Goal: Task Accomplishment & Management: Manage account settings

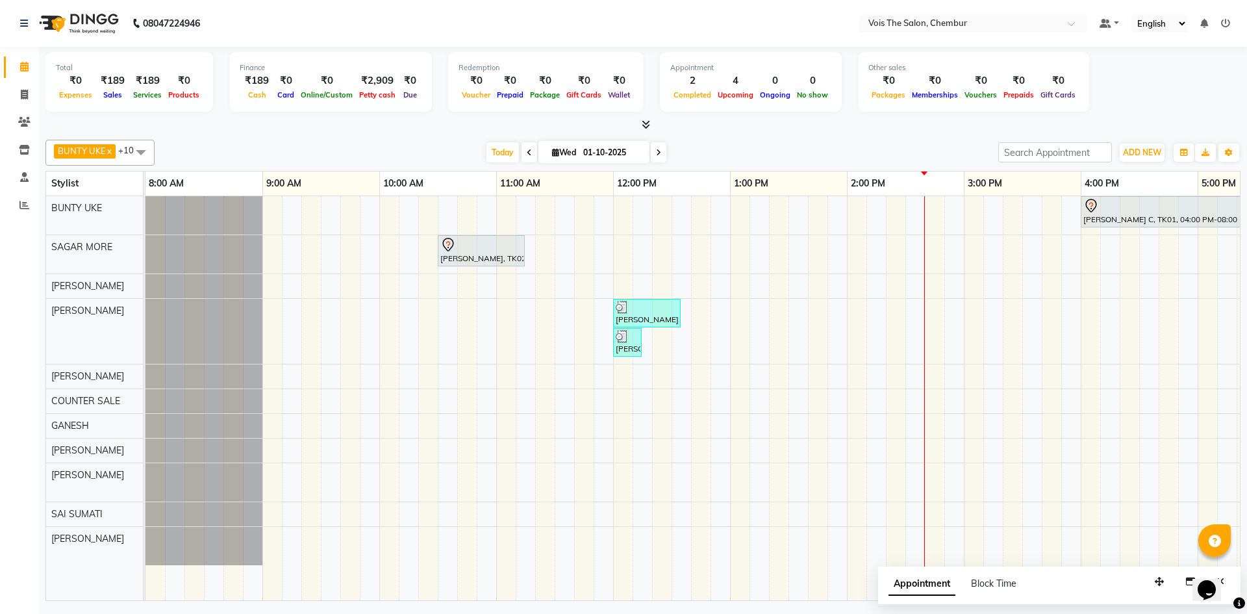
scroll to position [0, 659]
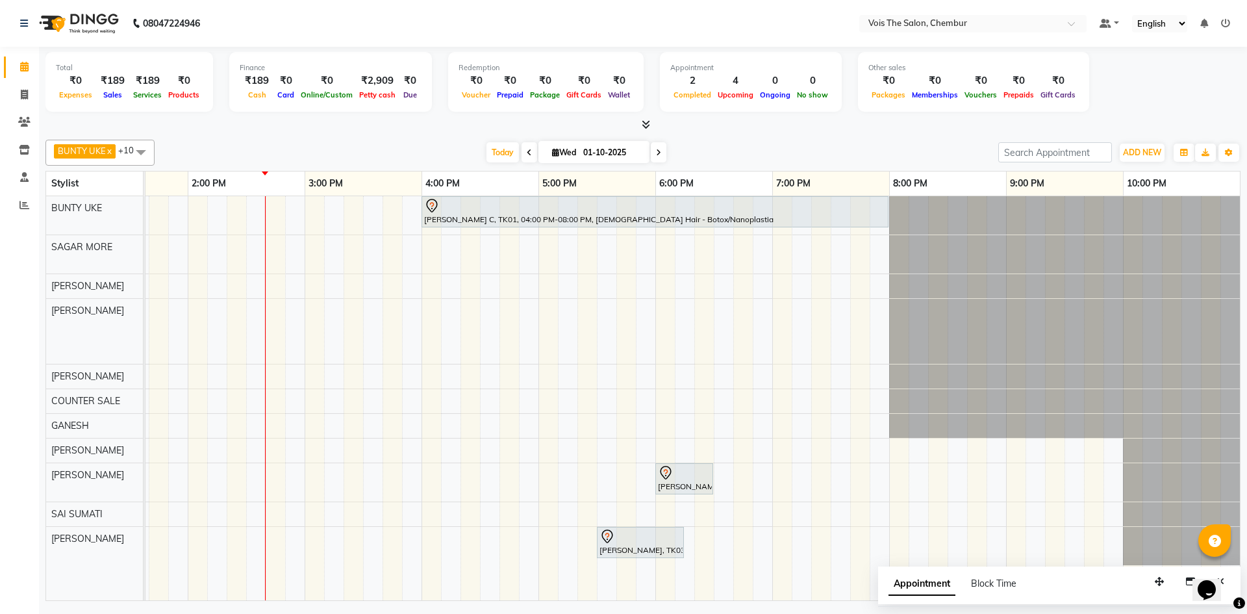
click at [656, 159] on span at bounding box center [659, 152] width 16 height 20
type input "02-10-2025"
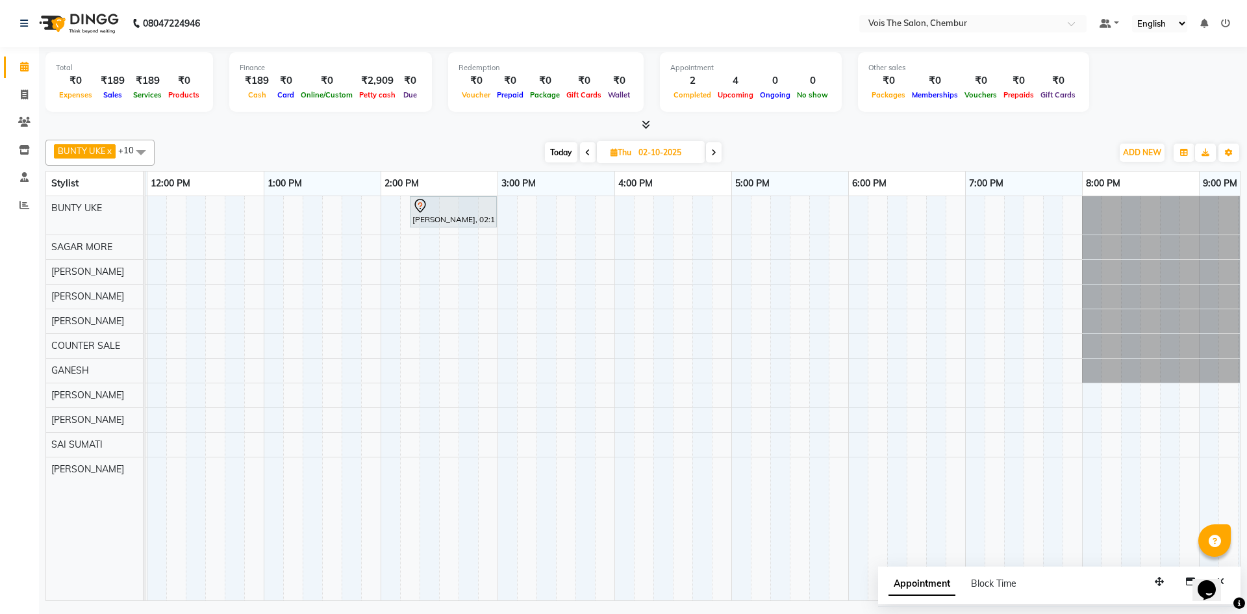
scroll to position [0, 487]
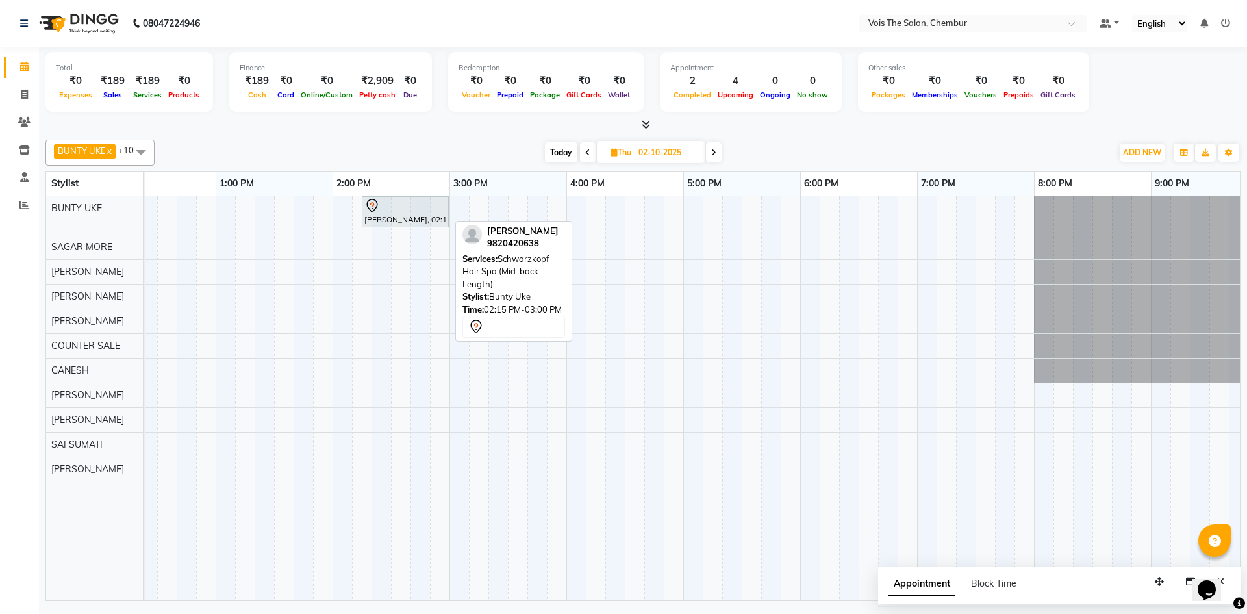
click at [414, 220] on div "[PERSON_NAME], 02:15 PM-03:00 PM, Schwarzkopf Hair Spa (Mid-back Length)" at bounding box center [405, 211] width 84 height 27
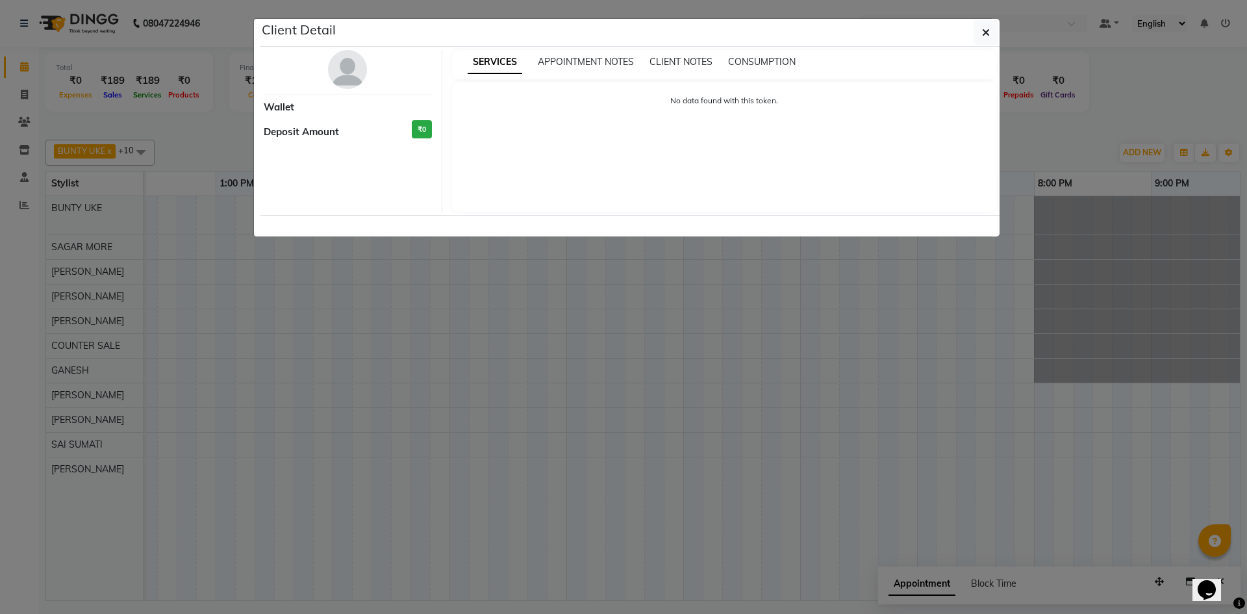
select select "7"
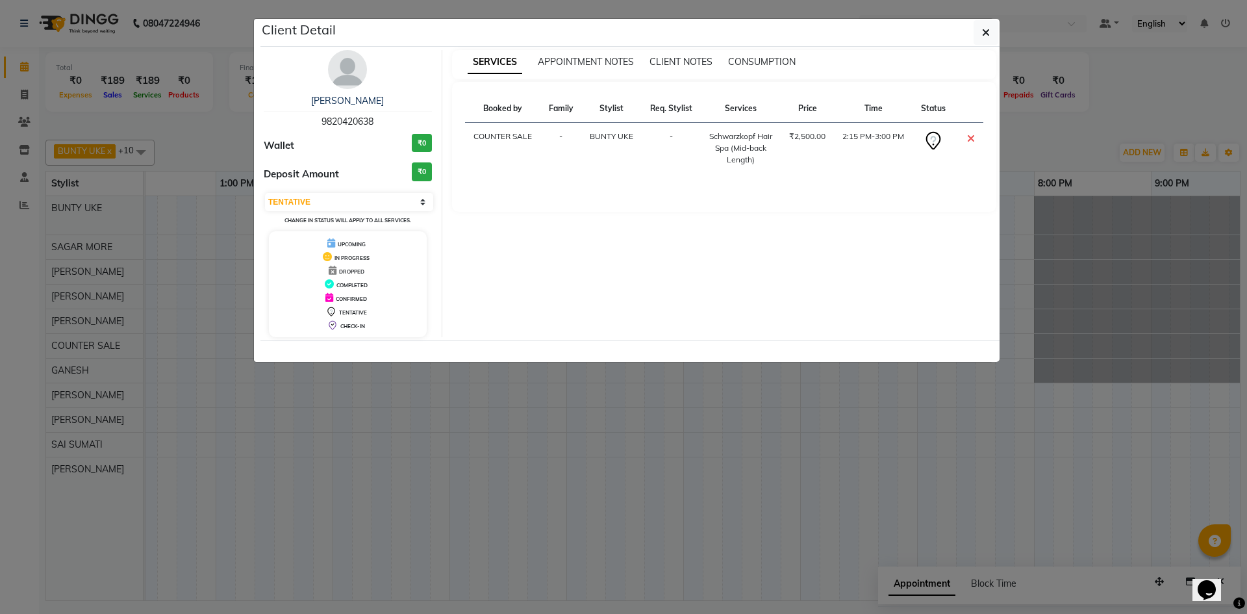
click at [414, 213] on div "Select CONFIRMED TENTATIVE Change in status will apply to all services." at bounding box center [348, 209] width 168 height 34
click at [418, 202] on select "Select CONFIRMED TENTATIVE" at bounding box center [349, 202] width 168 height 18
click at [978, 27] on button "button" at bounding box center [986, 32] width 25 height 25
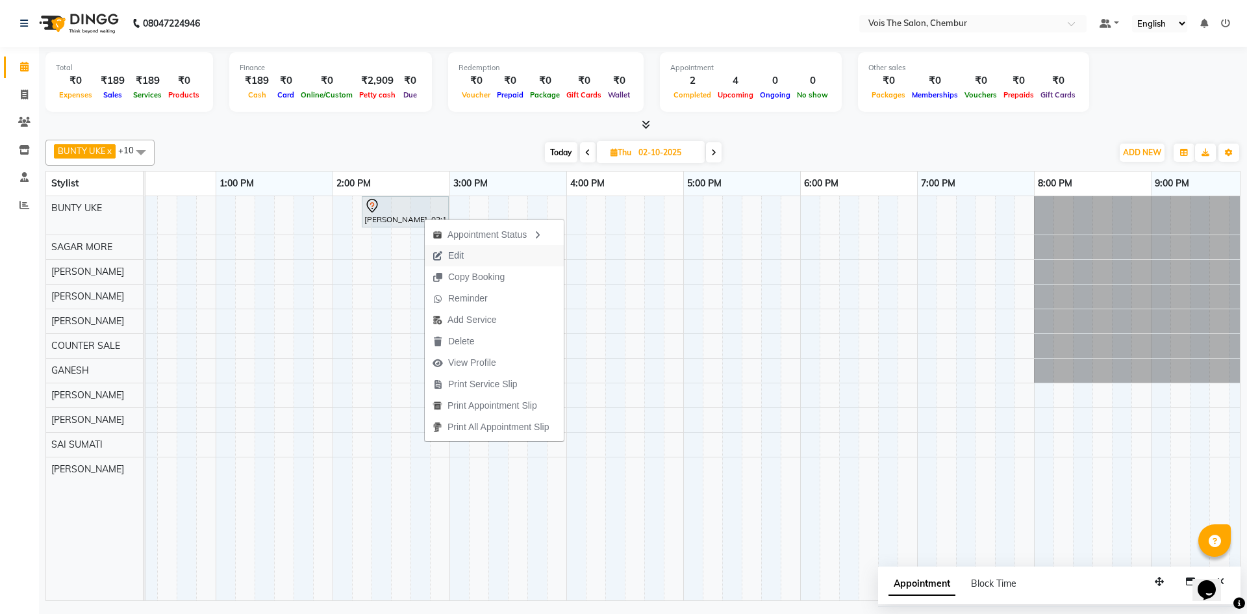
click at [455, 255] on span "Edit" at bounding box center [456, 256] width 16 height 14
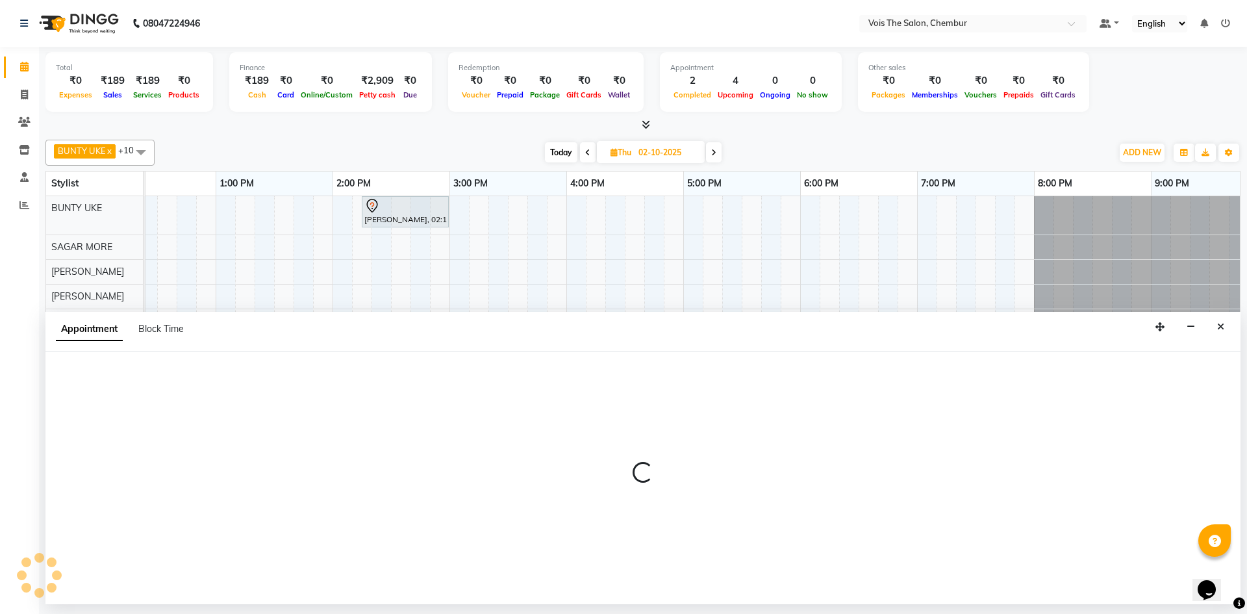
select select "tentative"
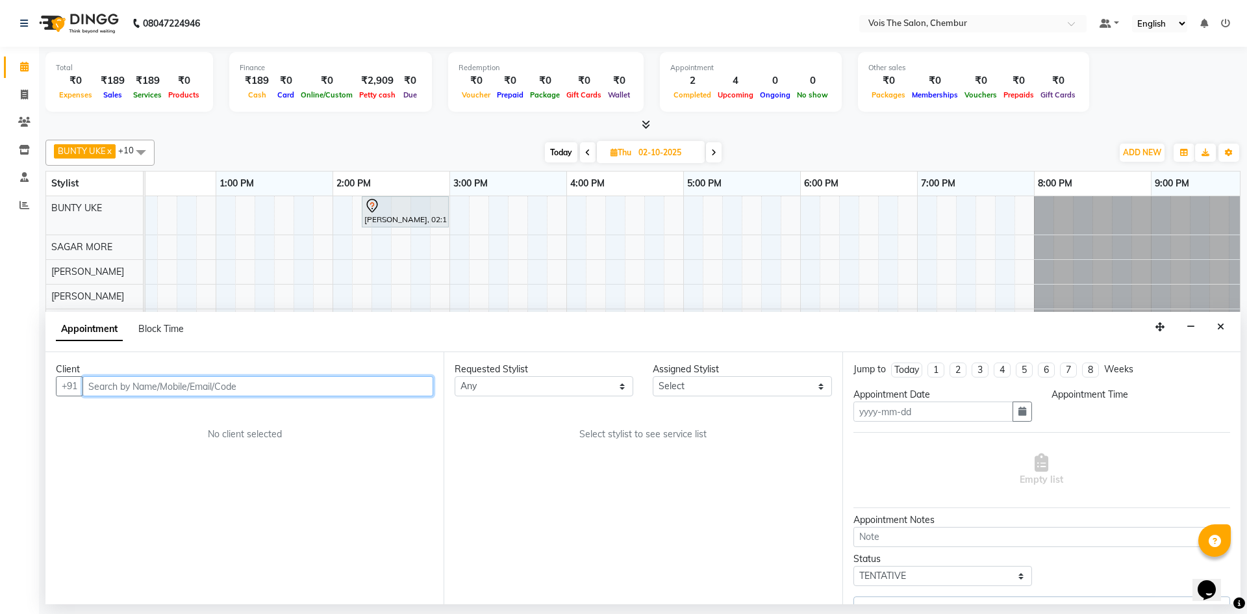
type input "02-10-2025"
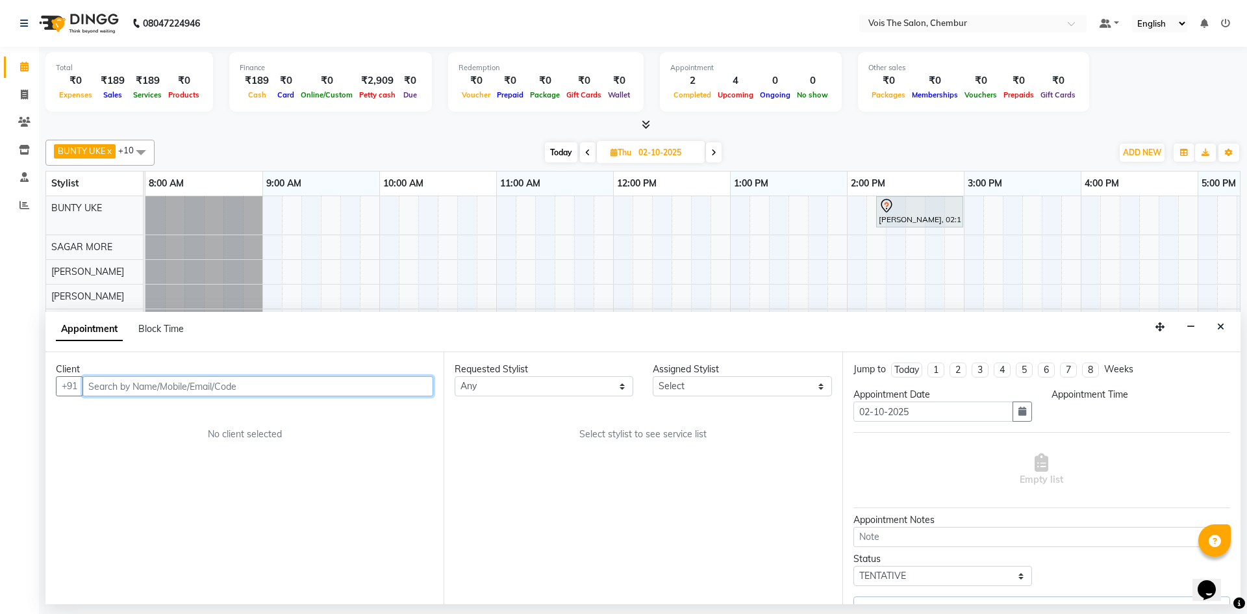
select select "79151"
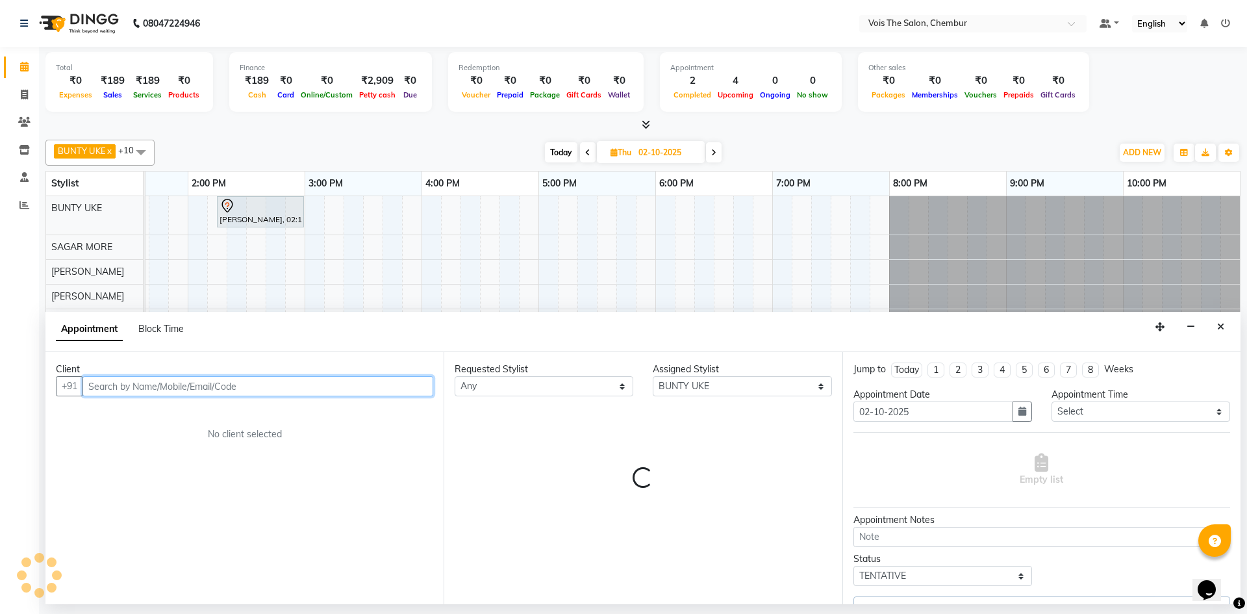
select select "4157"
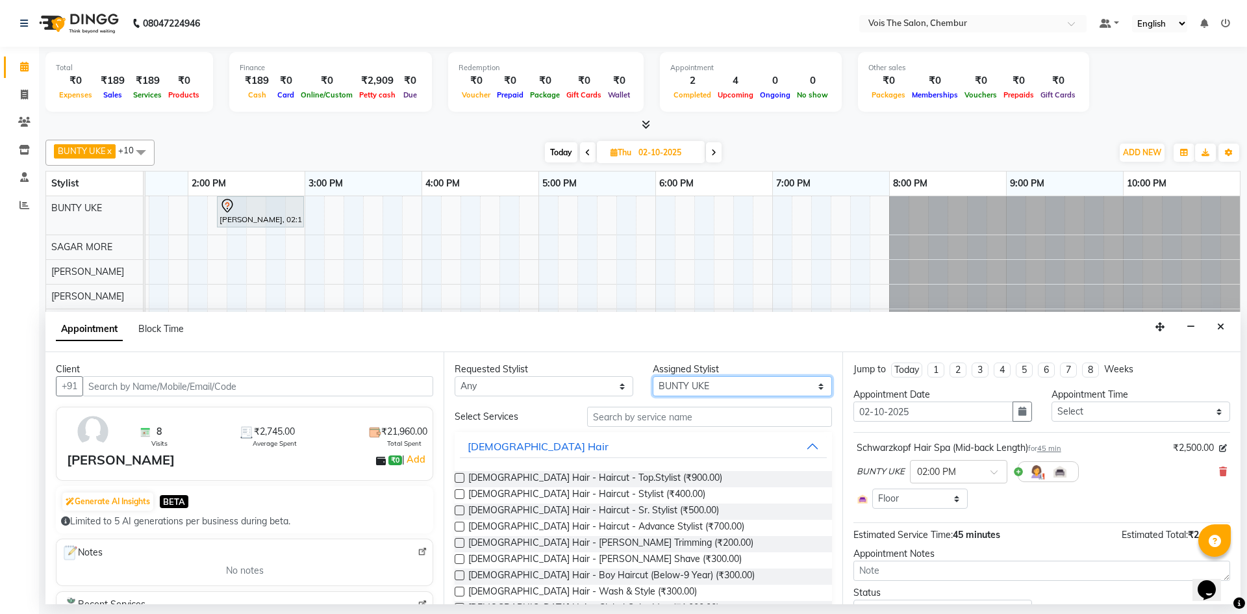
click at [755, 392] on select "Select admin BUNTY UKE COUNTER SALE GANESH [PERSON_NAME] [PERSON_NAME] [PERSON_…" at bounding box center [742, 386] width 179 height 20
select select "79153"
click at [653, 376] on select "Select admin BUNTY UKE COUNTER SALE GANESH [PERSON_NAME] [PERSON_NAME] [PERSON_…" at bounding box center [742, 386] width 179 height 20
click at [461, 513] on label at bounding box center [460, 510] width 10 height 10
click at [461, 513] on input "checkbox" at bounding box center [459, 511] width 8 height 8
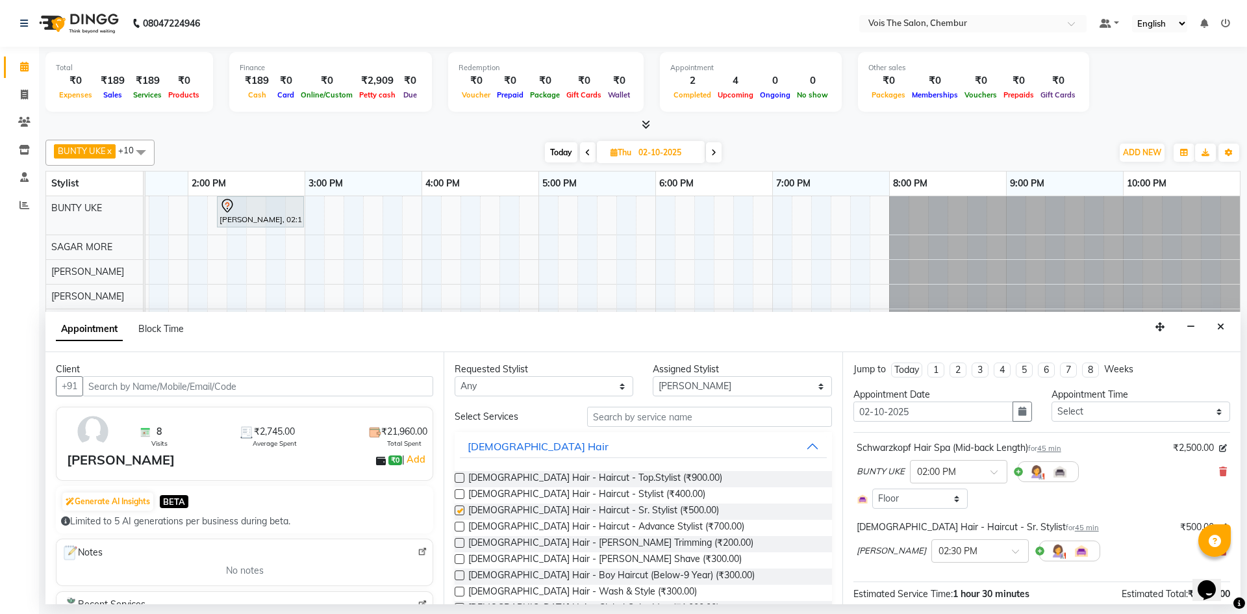
checkbox input "false"
click at [604, 392] on select "Any admin BUNTY UKE COUNTER SALE [PERSON_NAME] [PERSON_NAME] [PERSON_NAME] MORE…" at bounding box center [544, 386] width 179 height 20
select select "79153"
click at [455, 376] on select "Any admin BUNTY UKE COUNTER SALE [PERSON_NAME] [PERSON_NAME] [PERSON_NAME] MORE…" at bounding box center [544, 386] width 179 height 20
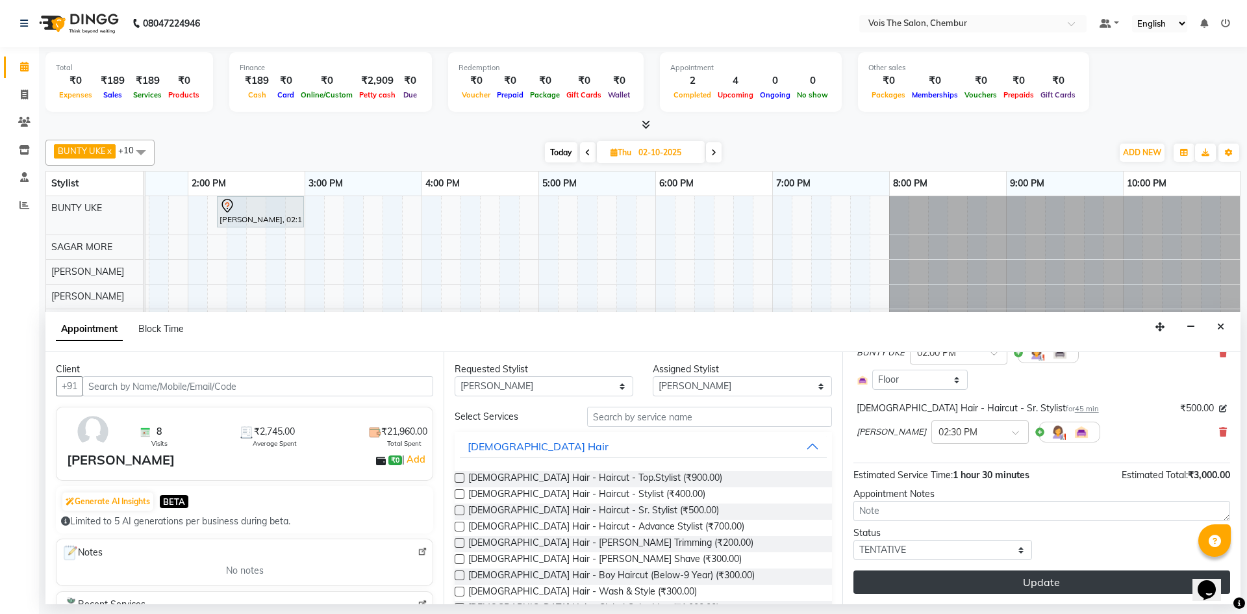
click at [952, 583] on button "Update" at bounding box center [1042, 581] width 377 height 23
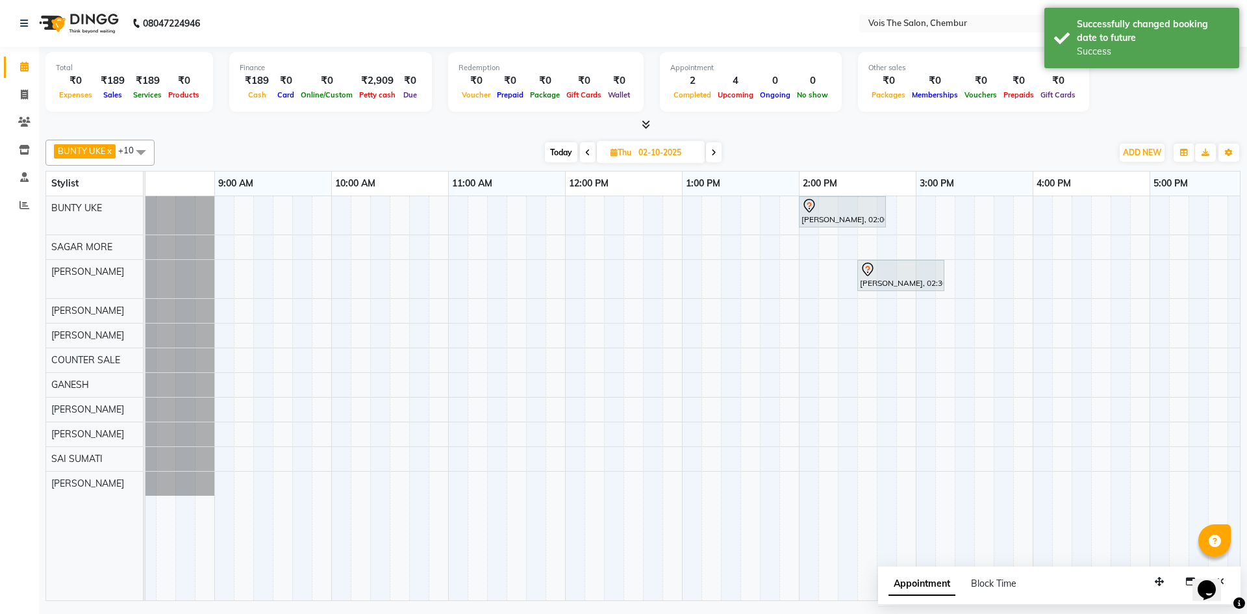
scroll to position [0, 0]
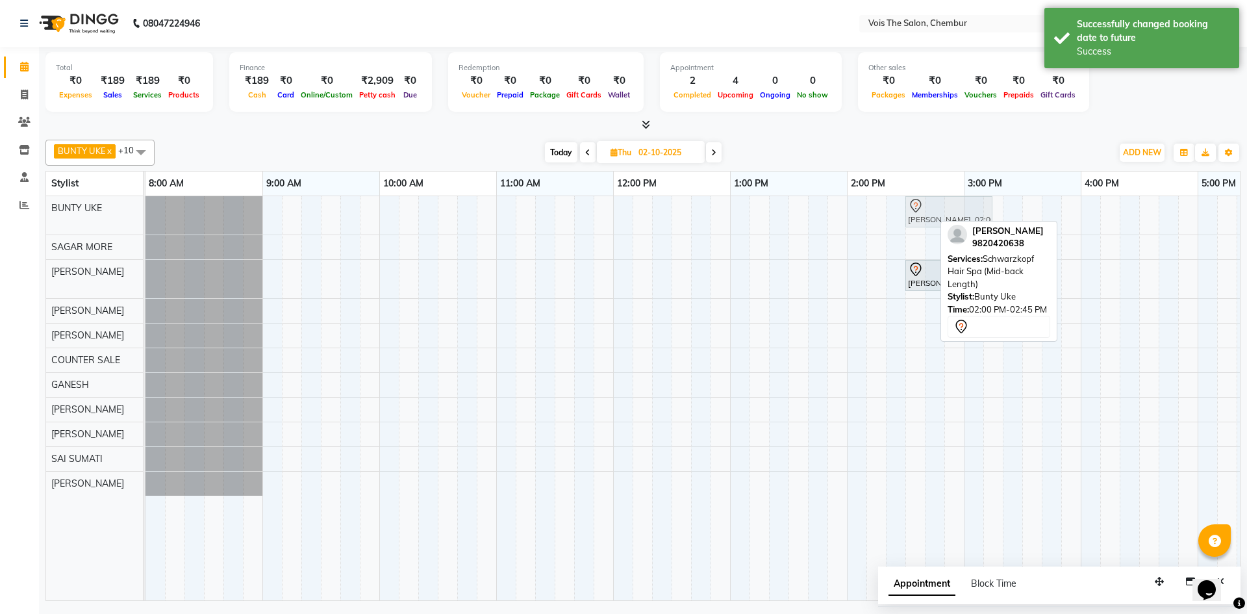
drag, startPoint x: 908, startPoint y: 218, endPoint x: 962, endPoint y: 211, distance: 55.0
click at [146, 211] on div "[PERSON_NAME] K, 02:00 PM-02:45 PM, Schwarzkopf Hair Spa (Mid-back Length) [PER…" at bounding box center [146, 215] width 0 height 38
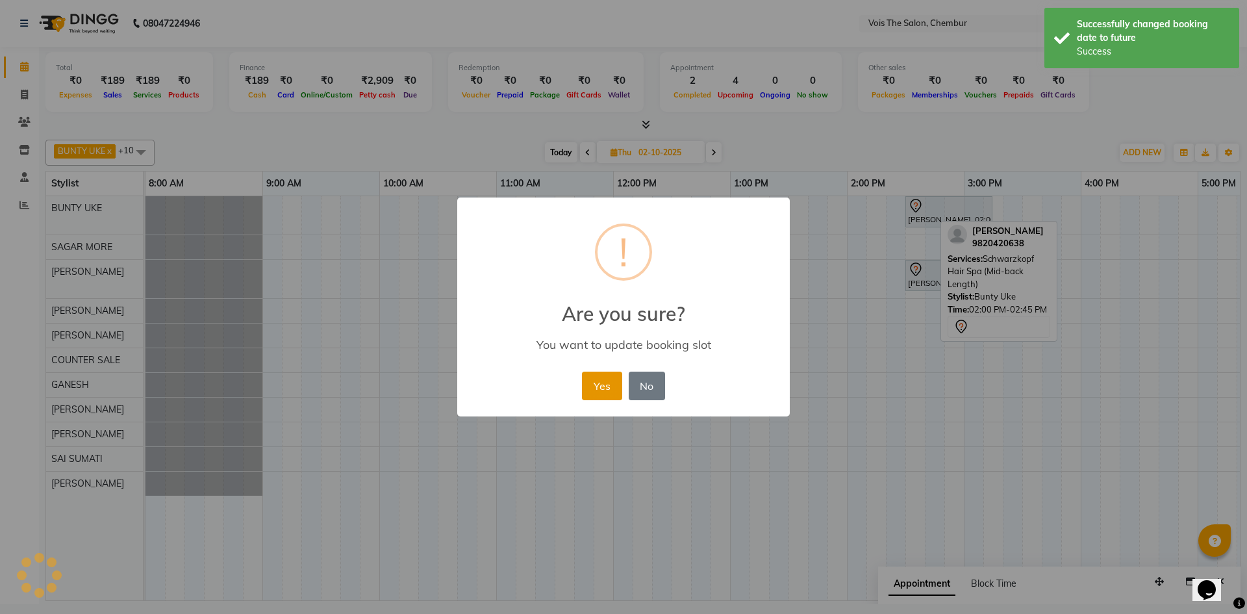
click at [616, 380] on button "Yes" at bounding box center [602, 386] width 40 height 29
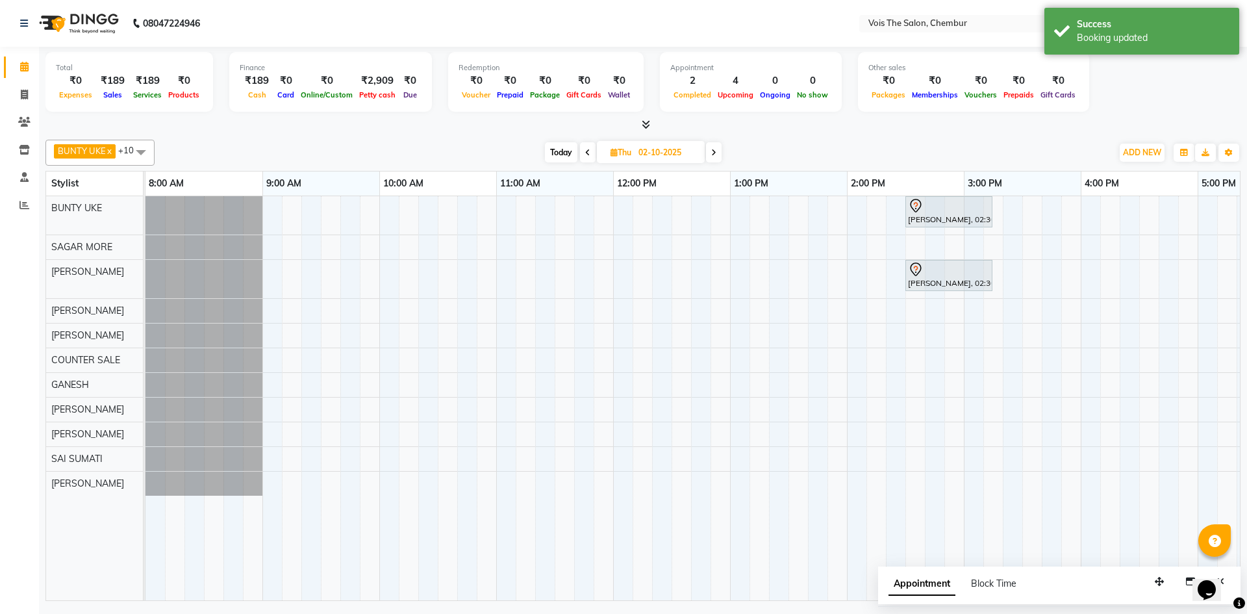
click at [555, 157] on span "Today" at bounding box center [561, 152] width 32 height 20
type input "01-10-2025"
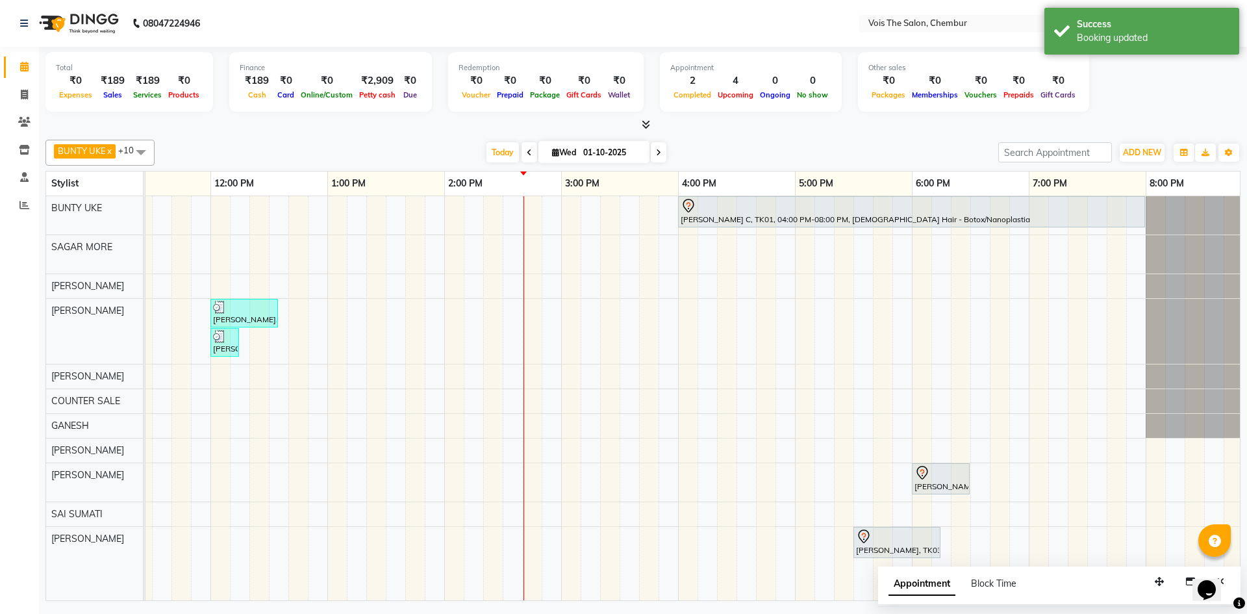
scroll to position [0, 107]
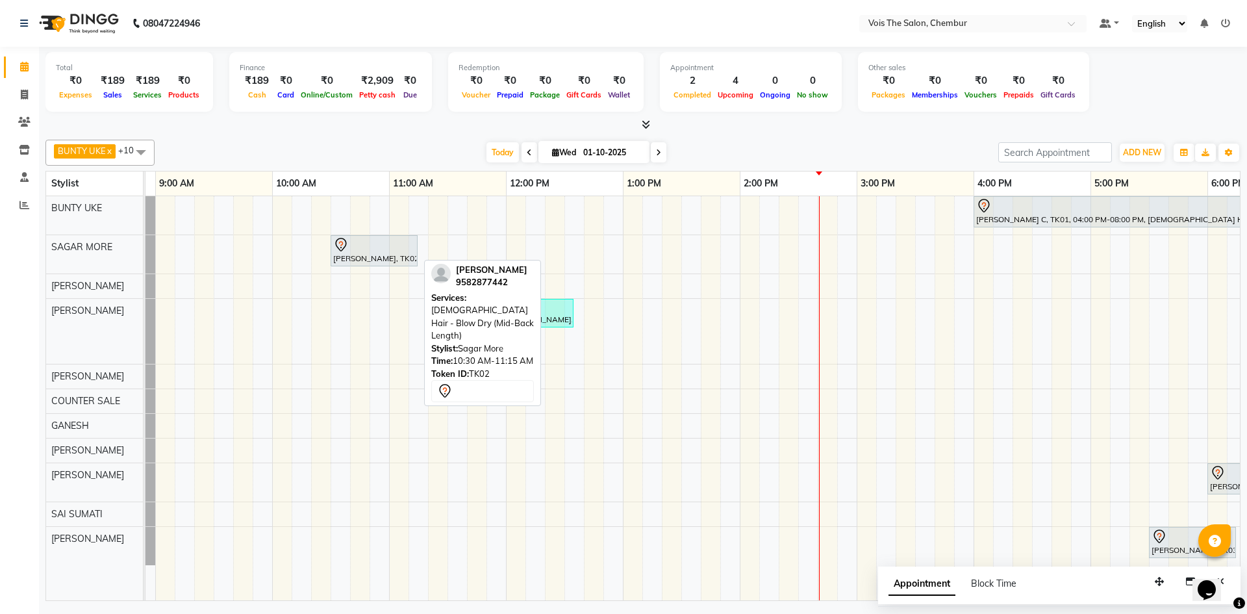
click at [364, 240] on div at bounding box center [374, 245] width 82 height 16
select select "7"
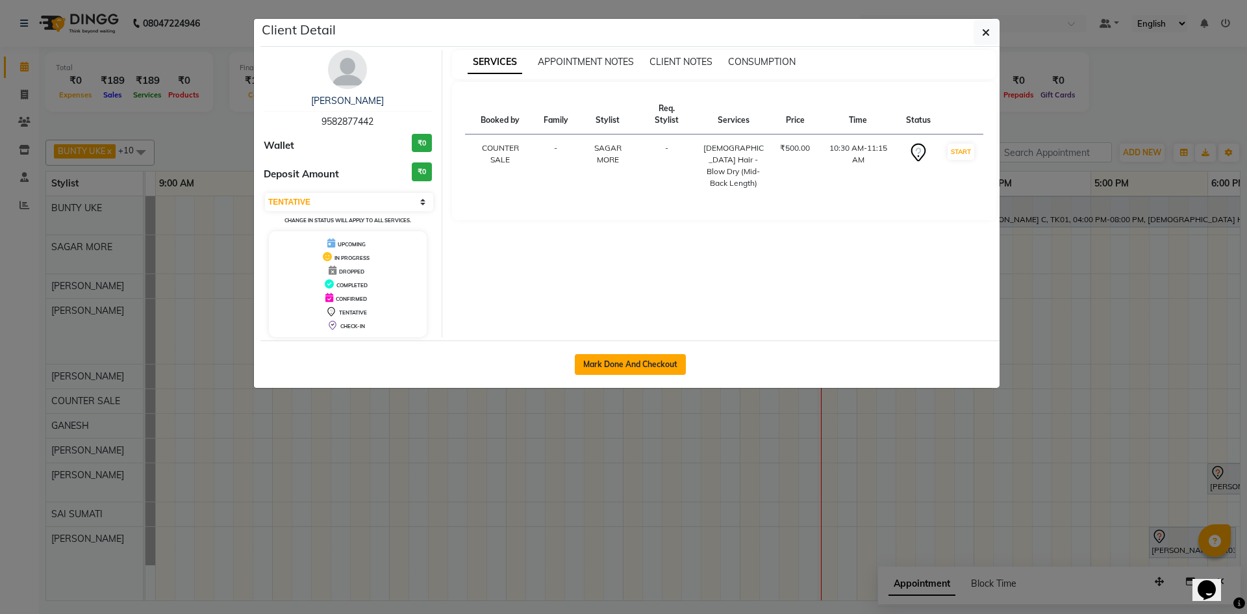
click at [615, 368] on button "Mark Done And Checkout" at bounding box center [630, 364] width 111 height 21
select select "service"
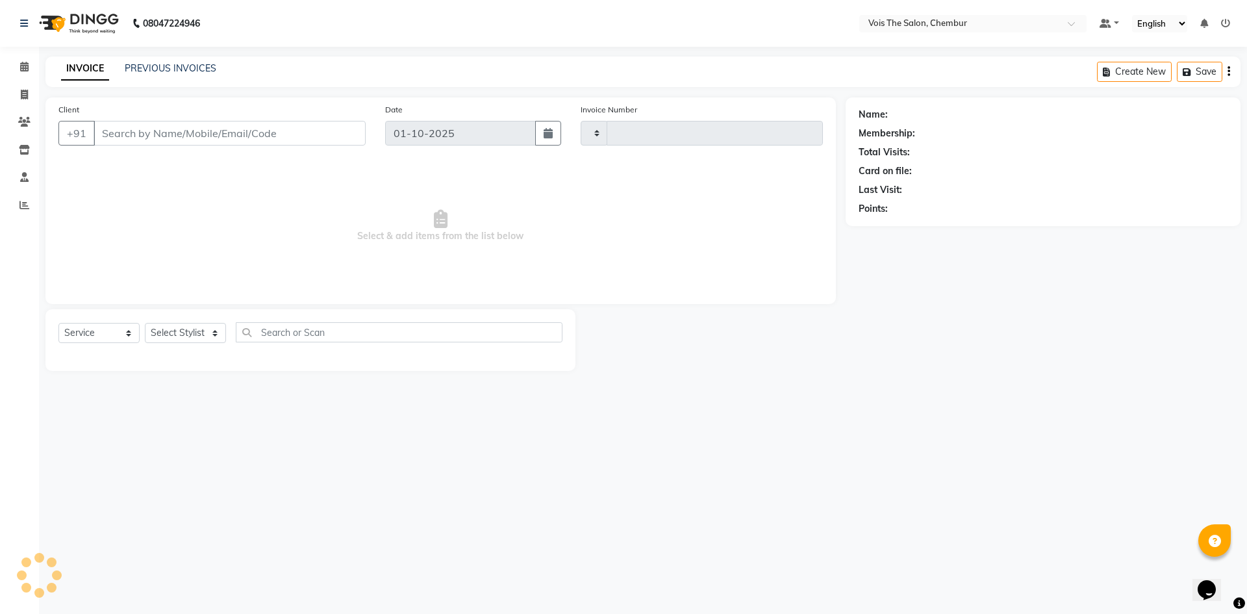
type input "1009"
select select "8261"
type input "9582877442"
select select "79152"
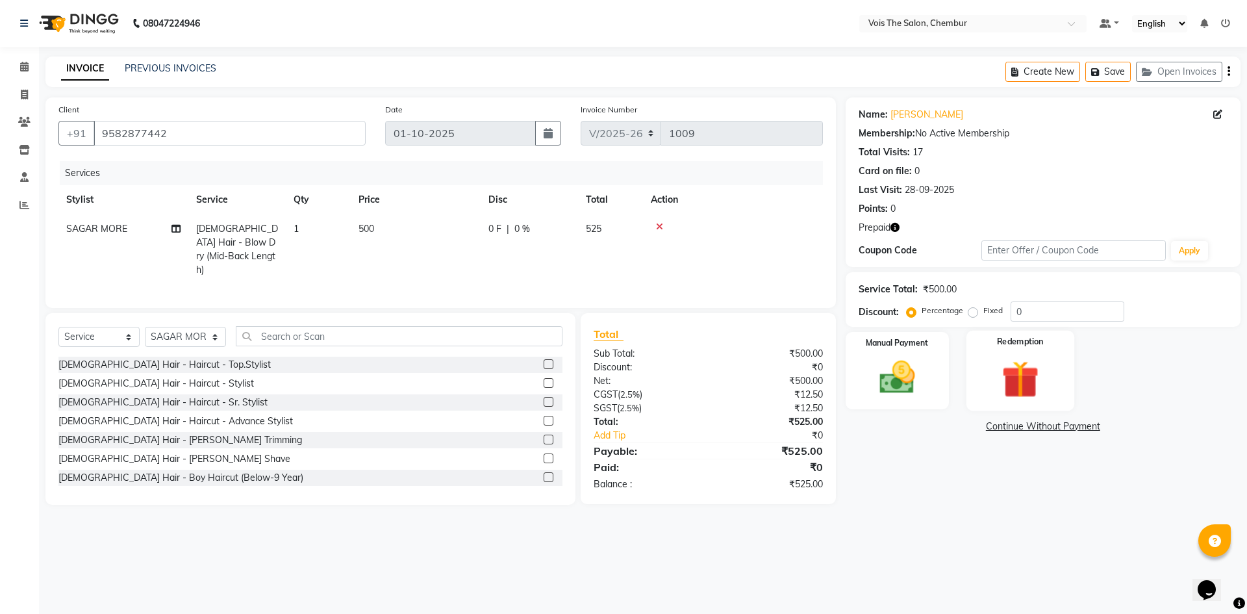
click at [1026, 387] on img at bounding box center [1020, 379] width 60 height 46
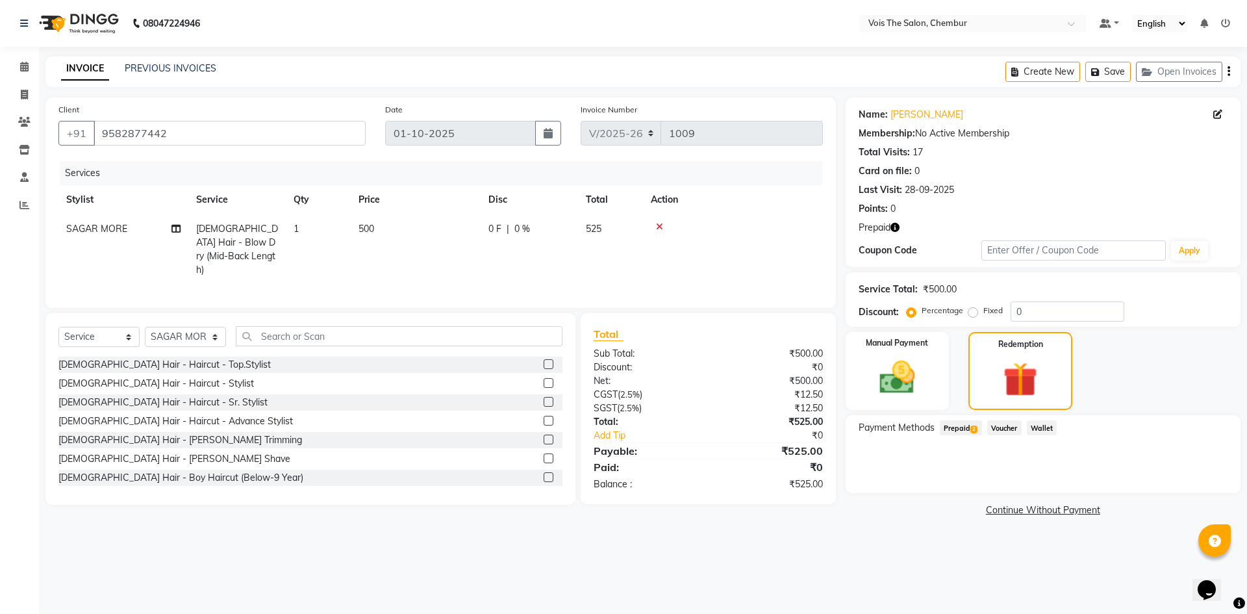
click at [958, 429] on span "Prepaid 2" at bounding box center [961, 427] width 42 height 15
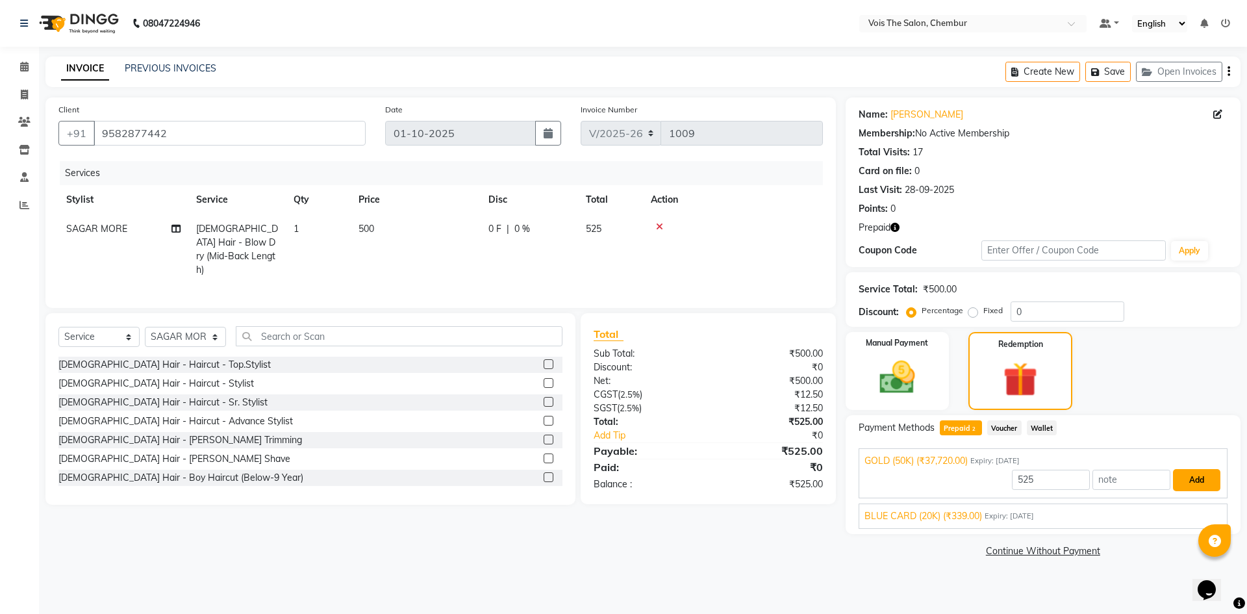
click at [1185, 489] on button "Add" at bounding box center [1196, 480] width 47 height 22
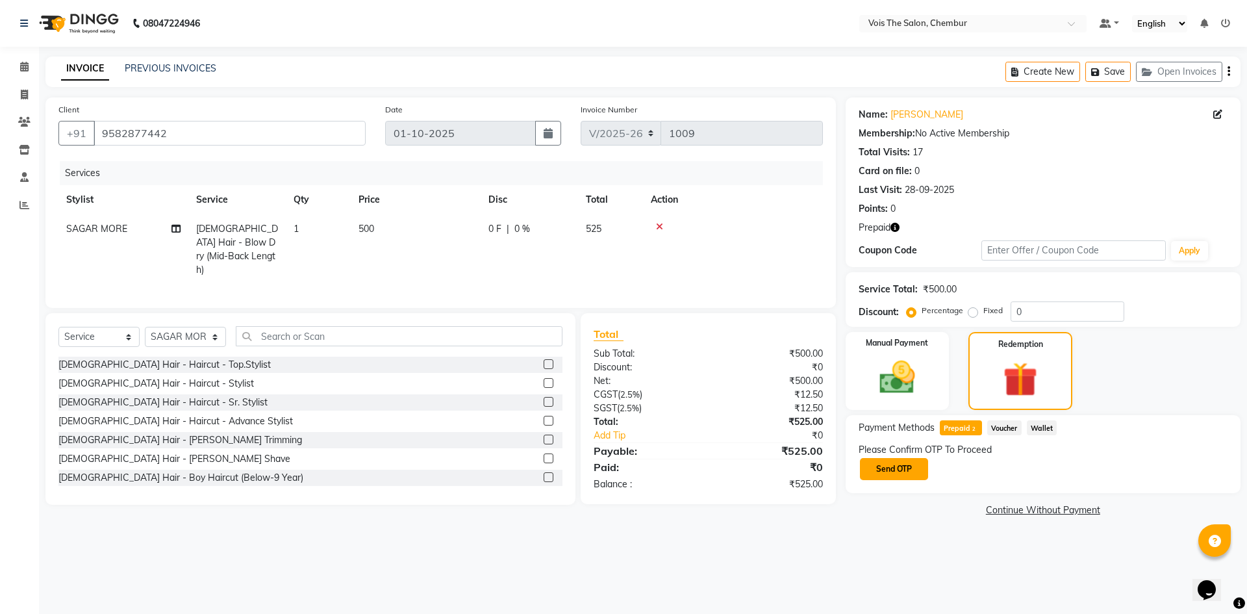
click at [919, 468] on button "Send OTP" at bounding box center [894, 469] width 68 height 22
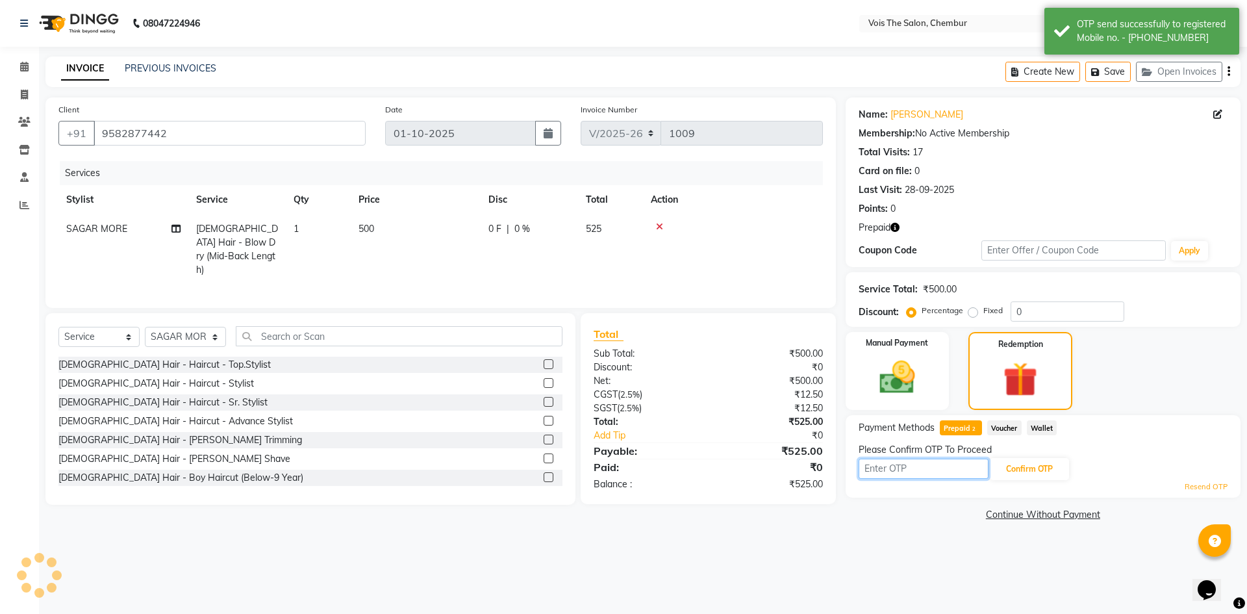
click at [937, 461] on input "text" at bounding box center [924, 469] width 130 height 20
type input "3408"
click at [1019, 463] on button "Confirm OTP" at bounding box center [1029, 469] width 79 height 22
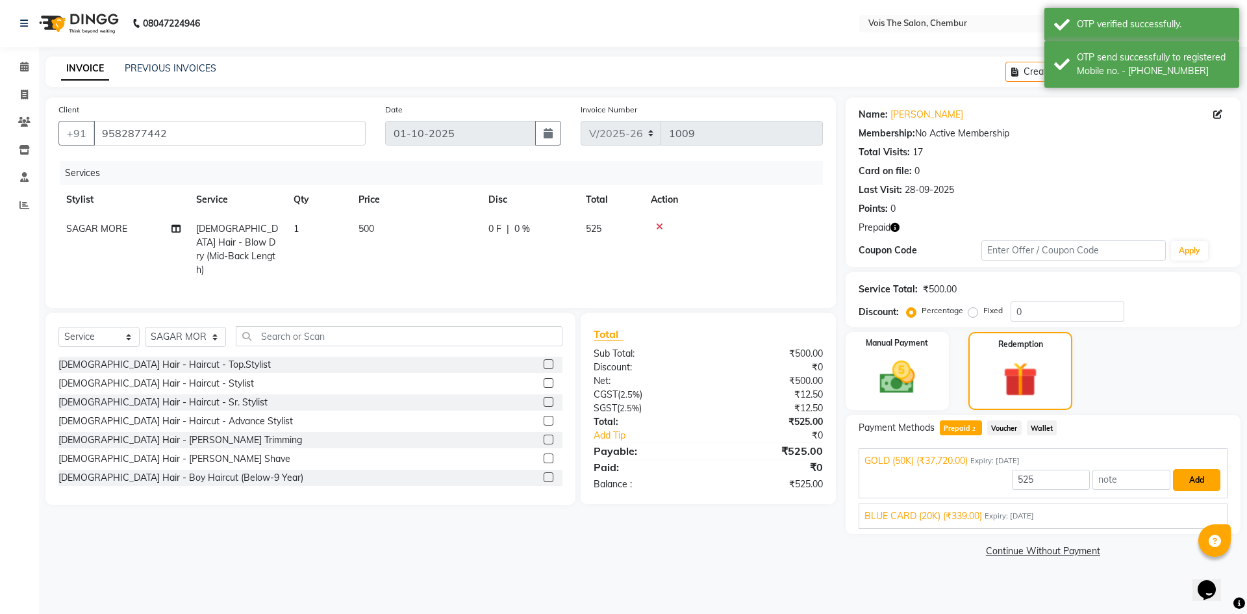
click at [1203, 483] on button "Add" at bounding box center [1196, 480] width 47 height 22
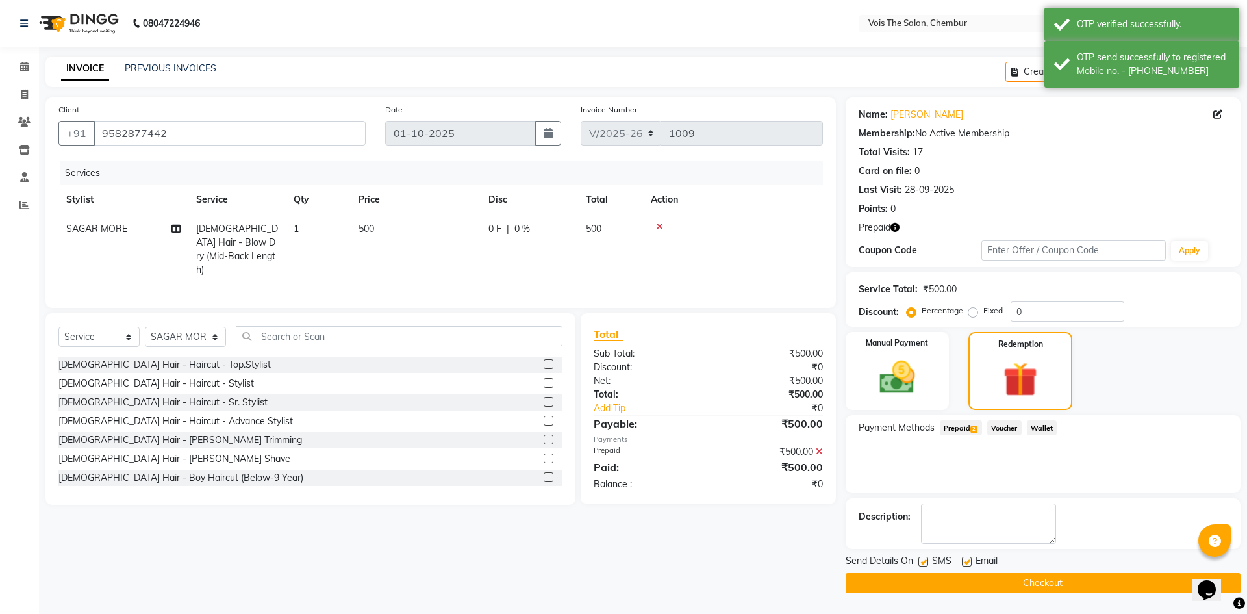
click at [1030, 581] on button "Checkout" at bounding box center [1043, 583] width 395 height 20
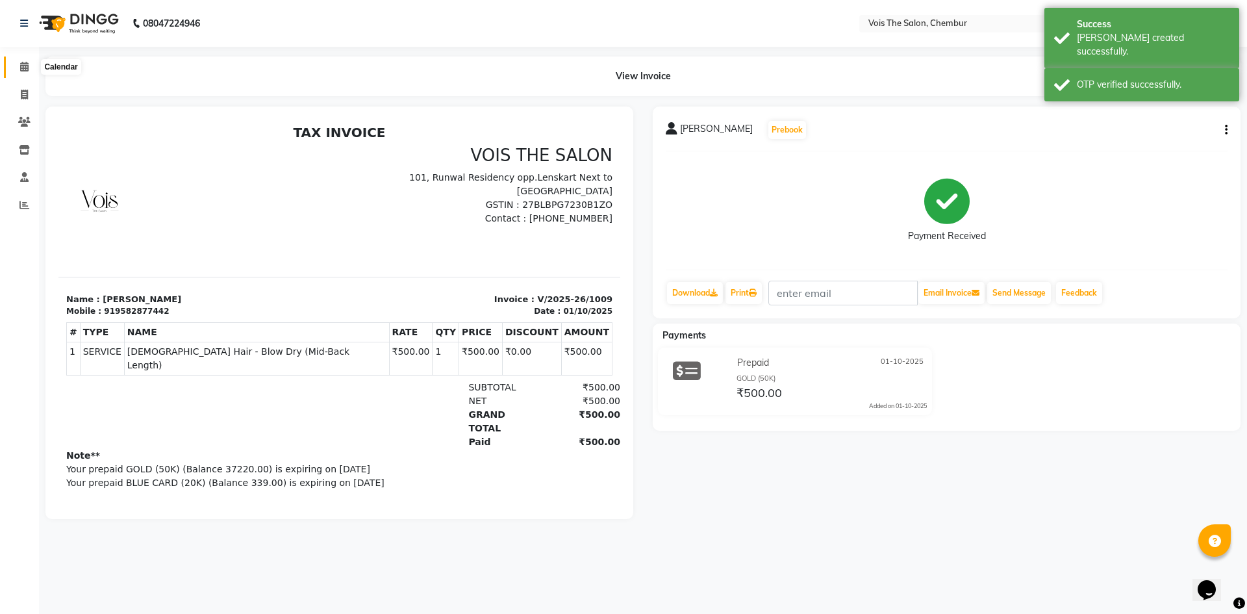
click at [22, 61] on span at bounding box center [24, 67] width 23 height 15
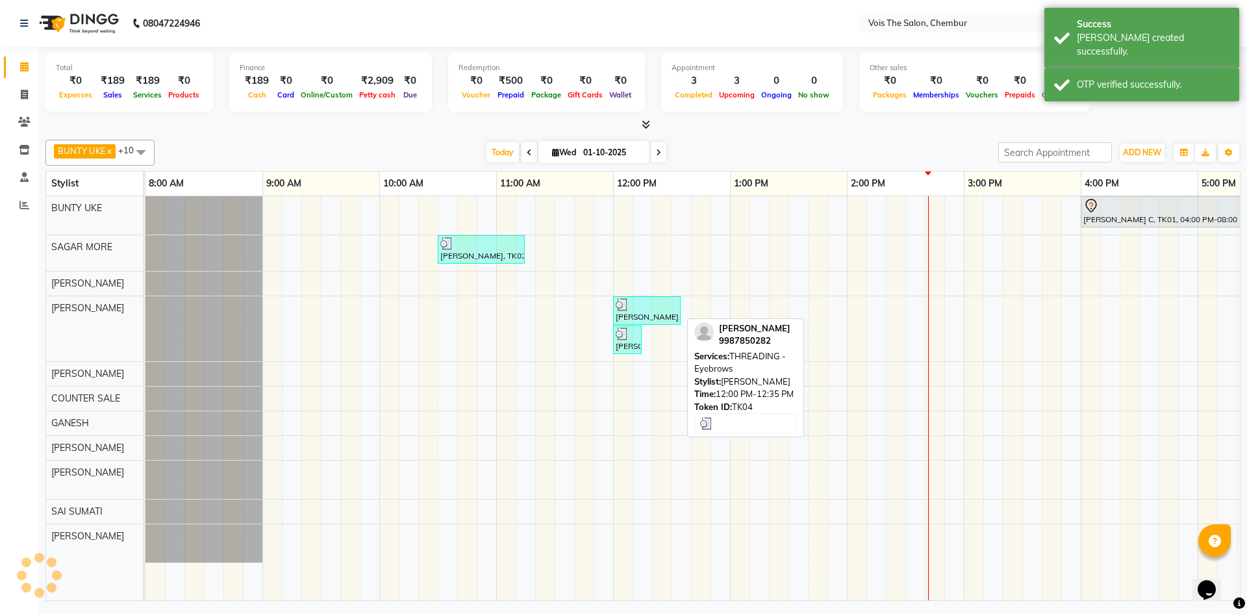
click at [648, 305] on div at bounding box center [647, 304] width 62 height 13
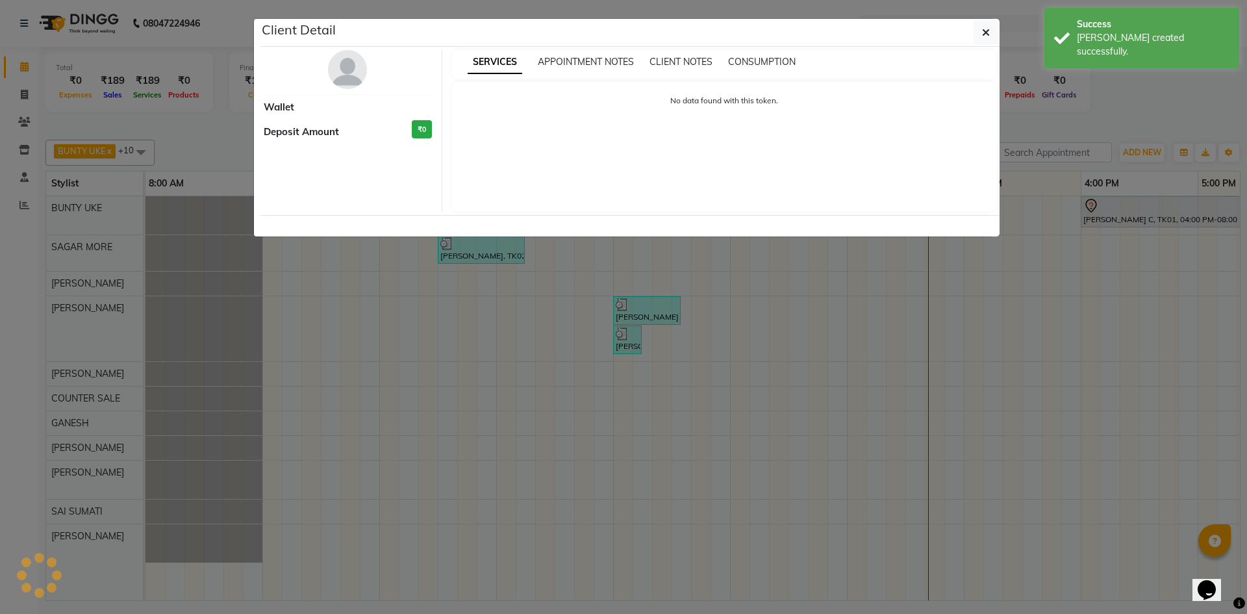
select select "3"
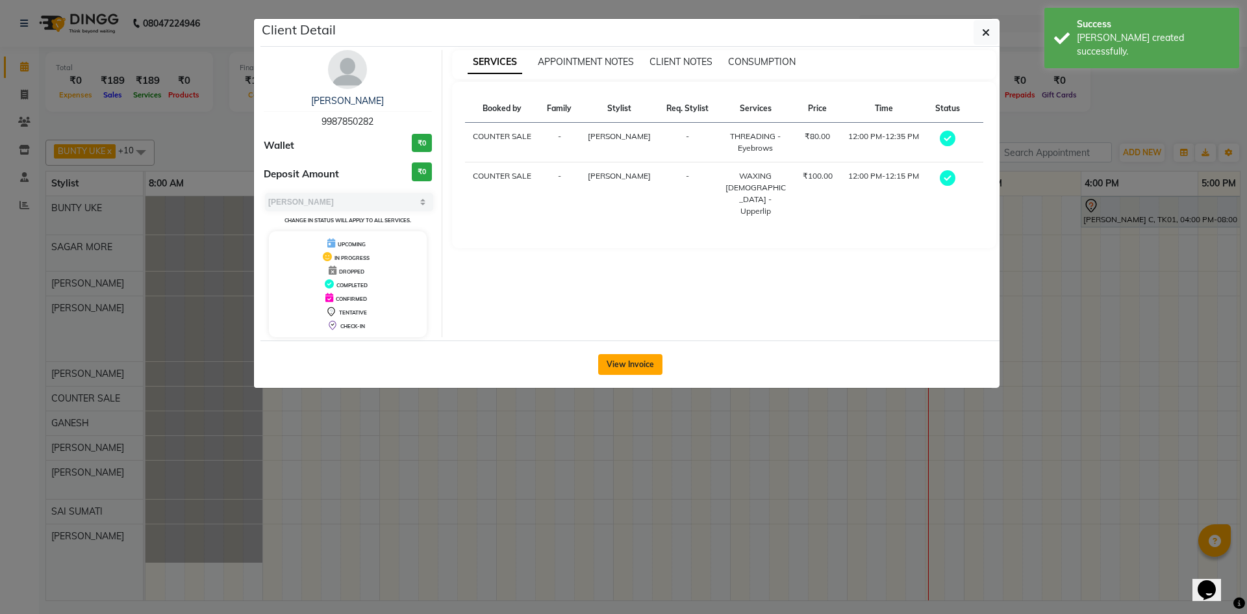
click at [639, 361] on button "View Invoice" at bounding box center [630, 364] width 64 height 21
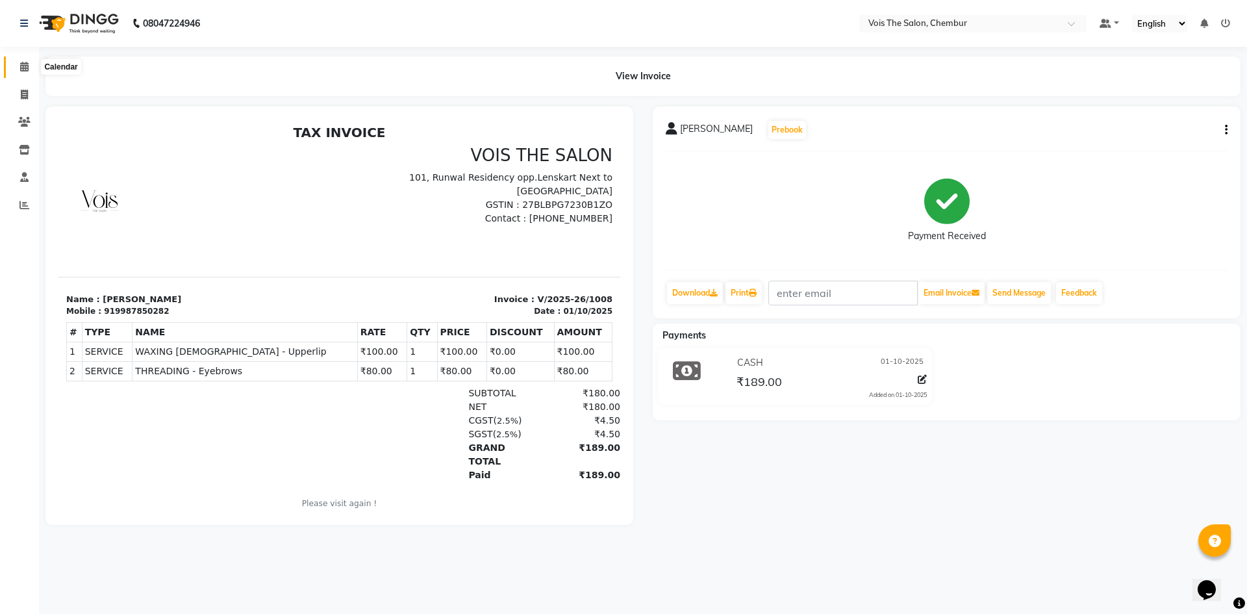
click at [17, 69] on span at bounding box center [24, 67] width 23 height 15
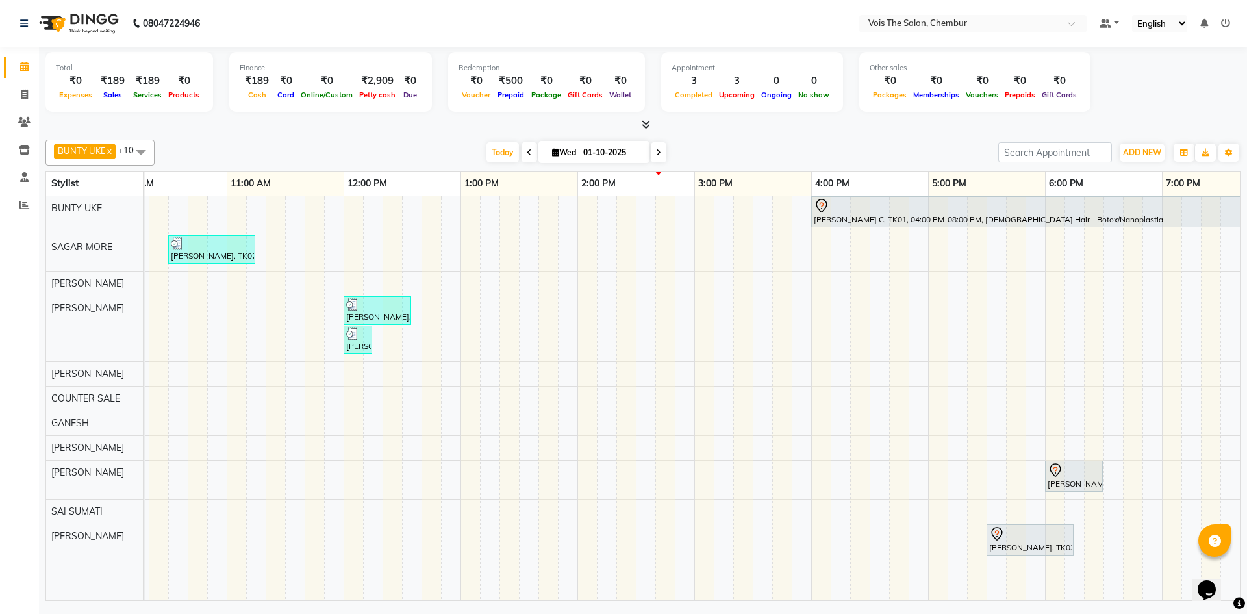
scroll to position [0, 275]
